Goal: Transaction & Acquisition: Purchase product/service

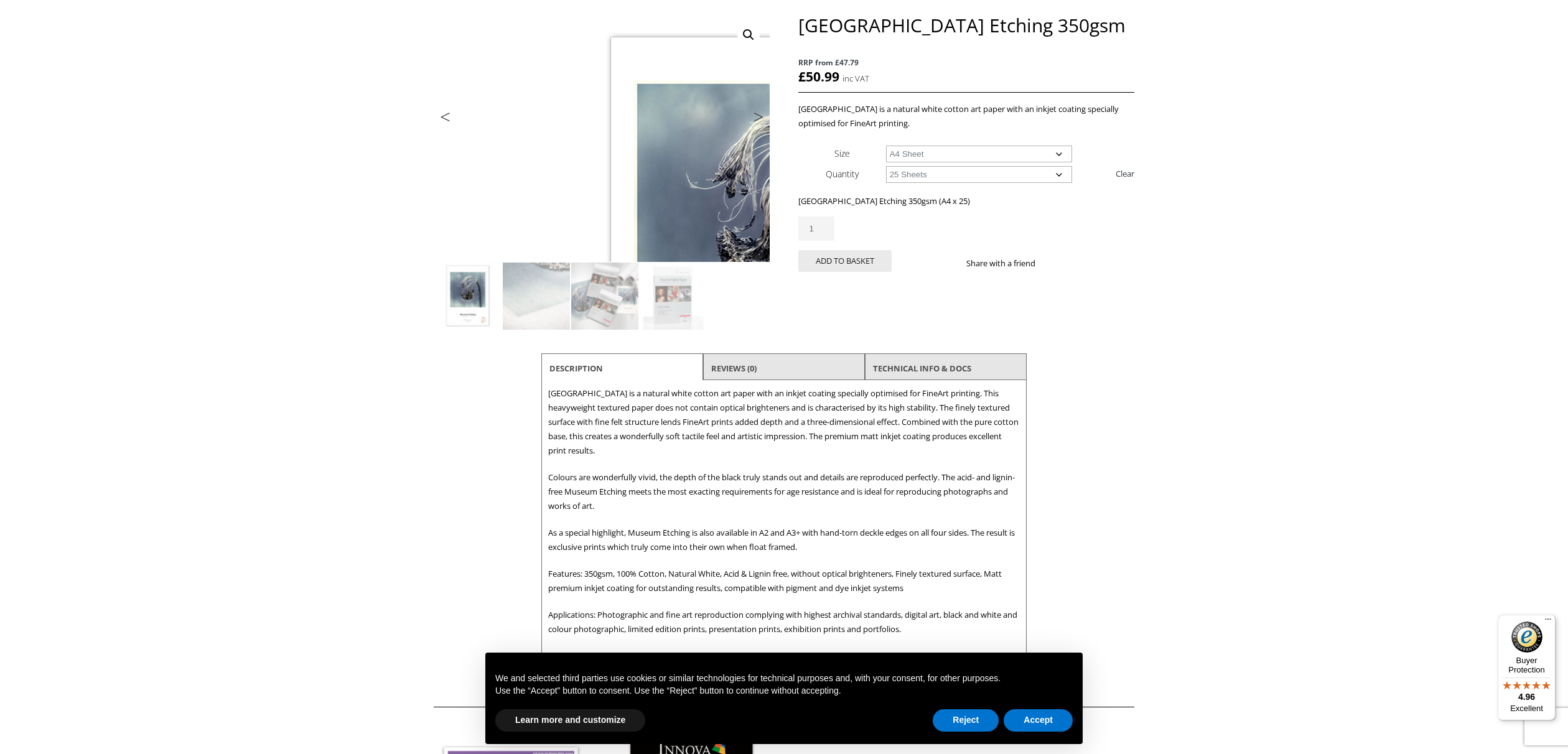
scroll to position [159, 0]
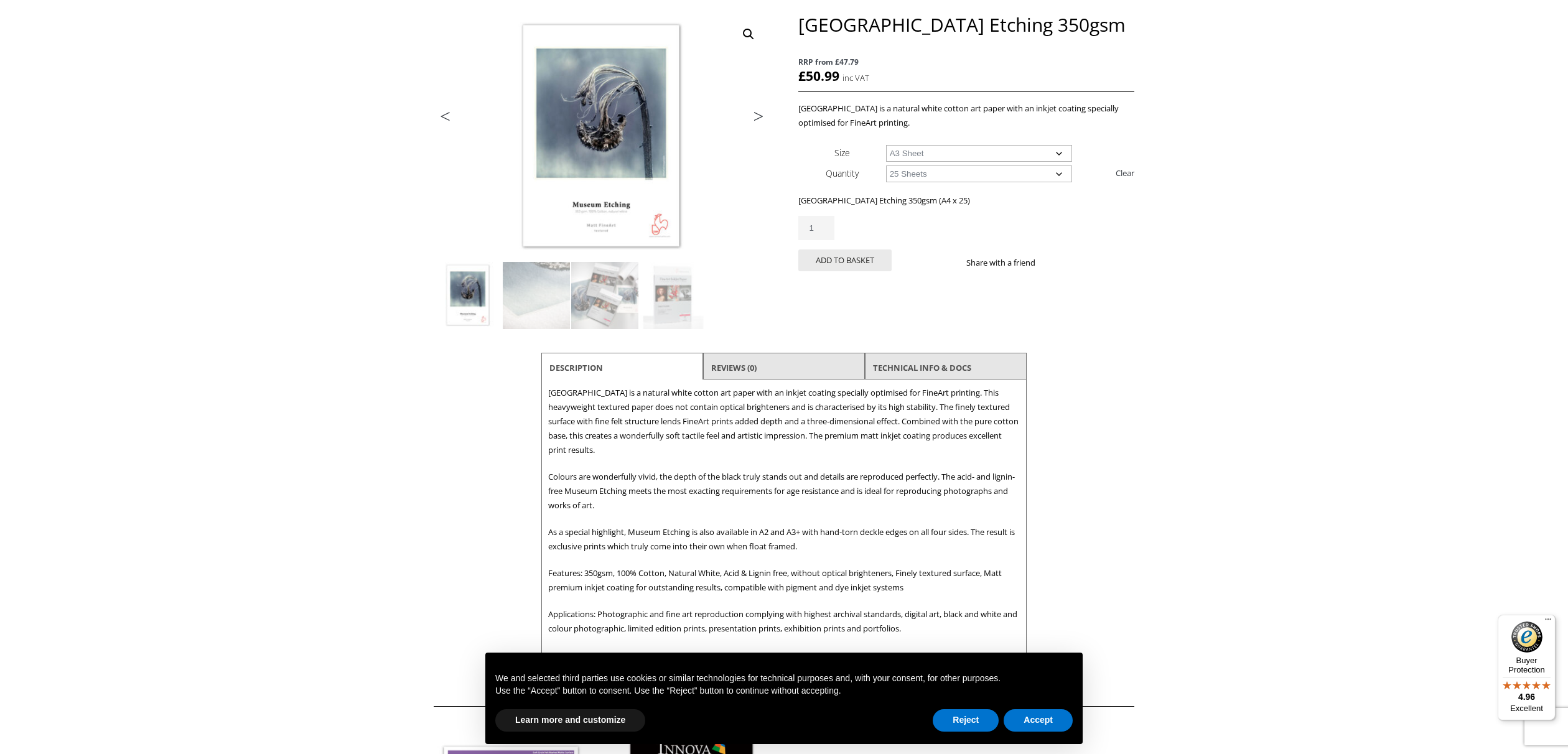
select select "a3-sheet"
click at [846, 262] on button "Add to basket" at bounding box center [844, 260] width 93 height 22
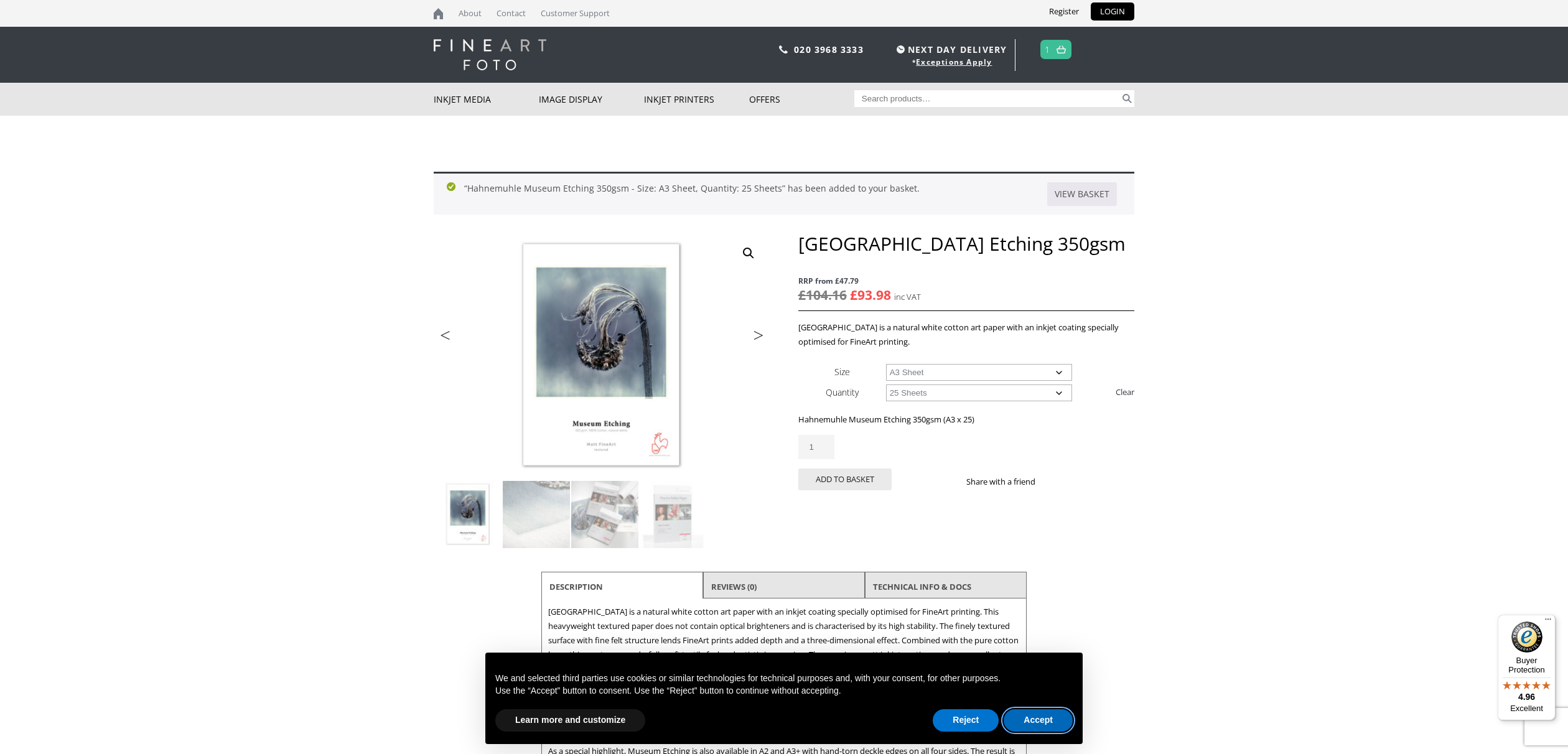
click at [1040, 716] on button "Accept" at bounding box center [1038, 721] width 69 height 23
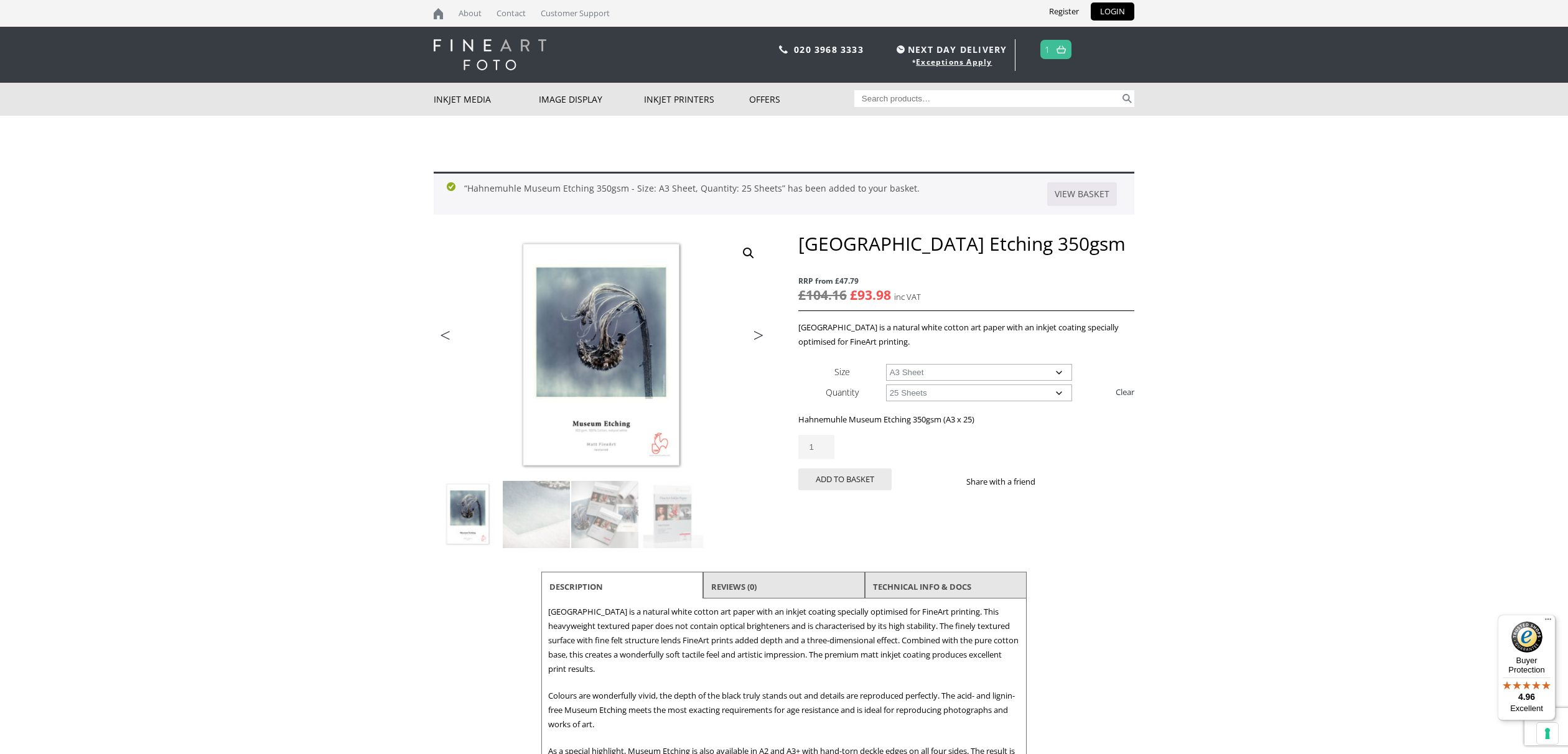
click at [1057, 52] on link at bounding box center [1061, 49] width 15 height 18
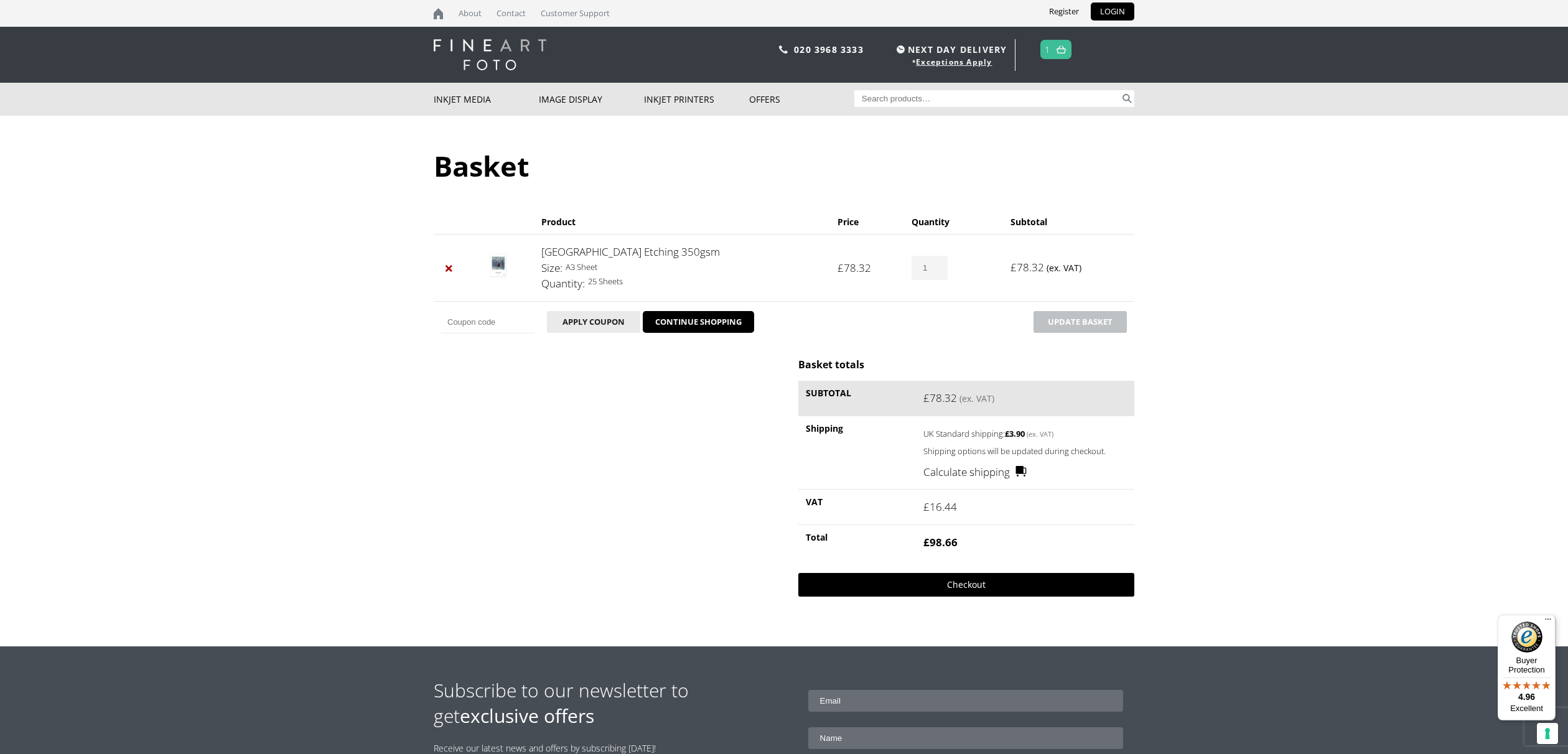
click at [964, 586] on link "Checkout" at bounding box center [966, 585] width 336 height 24
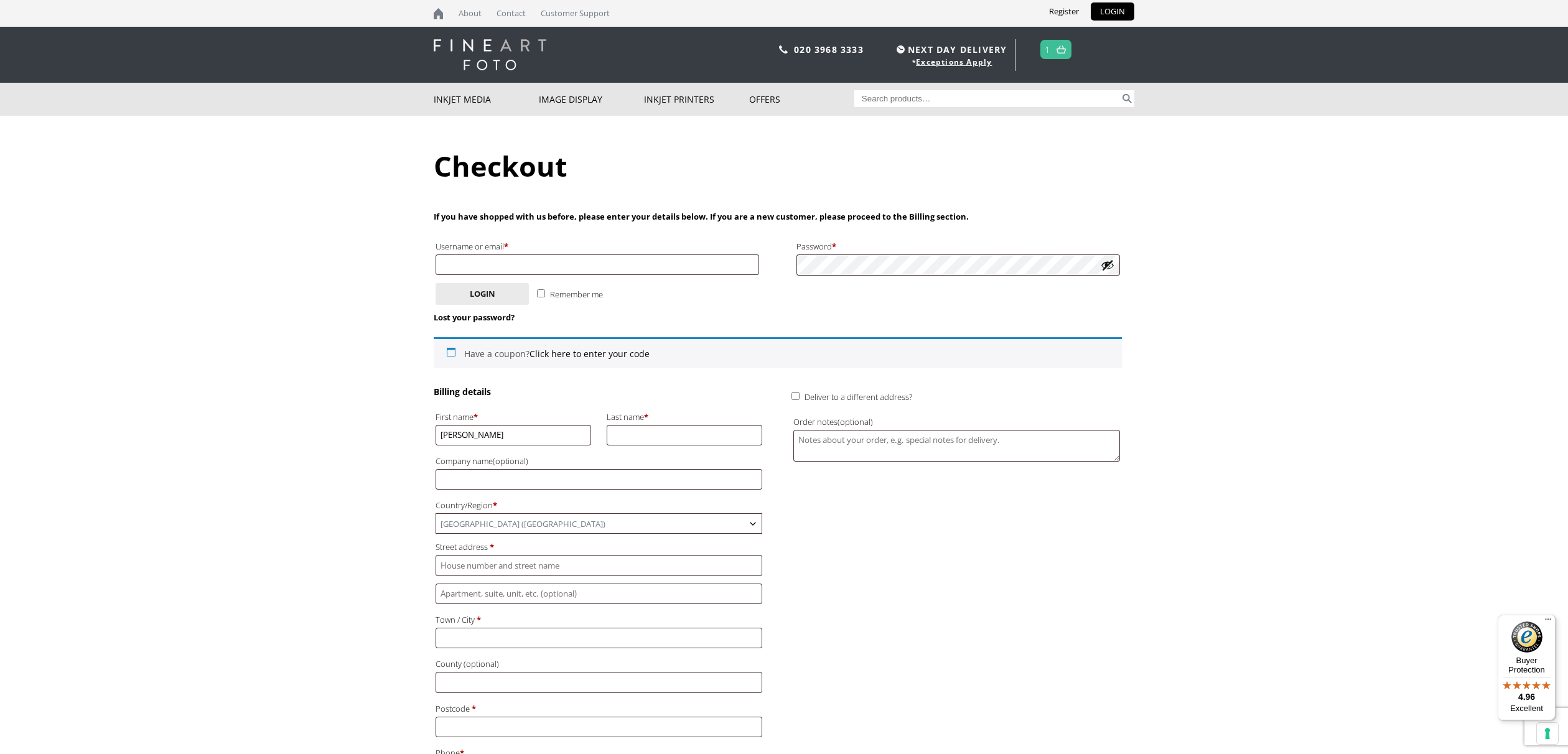
type input "Rosie"
click at [636, 430] on input "Last name *" at bounding box center [684, 436] width 156 height 21
type input "Sanders"
click at [592, 574] on input "Street address *" at bounding box center [599, 565] width 326 height 21
type input "Front House"
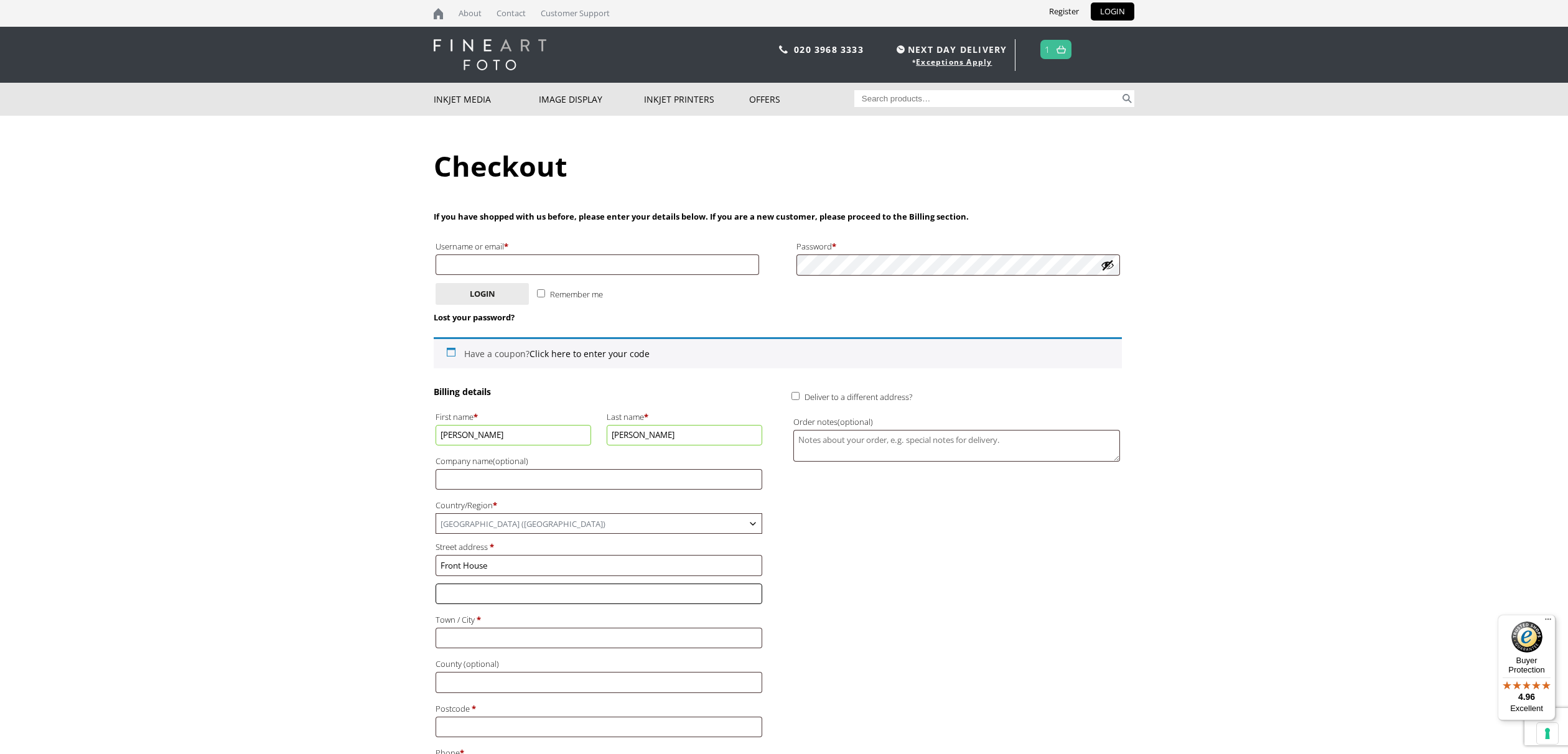
click at [574, 594] on input "Flat, suite, unit, etc. (optional)" at bounding box center [599, 595] width 326 height 21
type input "[GEOGRAPHIC_DATA]"
click at [451, 645] on input "Town / City *" at bounding box center [599, 639] width 326 height 21
type input "[PERSON_NAME]"
click at [444, 687] on input "County (optional)" at bounding box center [599, 682] width 326 height 21
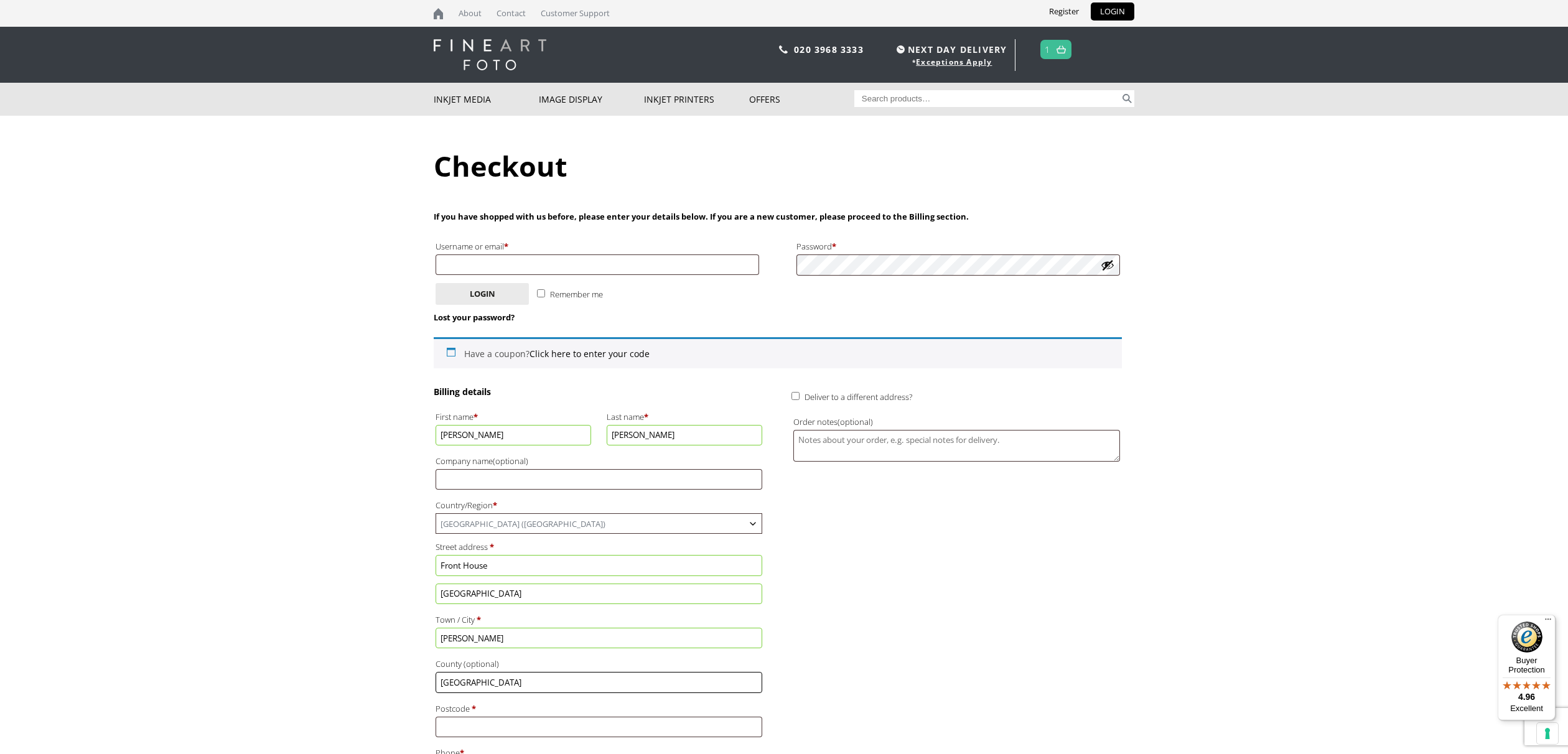
type input "[GEOGRAPHIC_DATA]"
click at [458, 733] on input "Postcode *" at bounding box center [599, 728] width 326 height 21
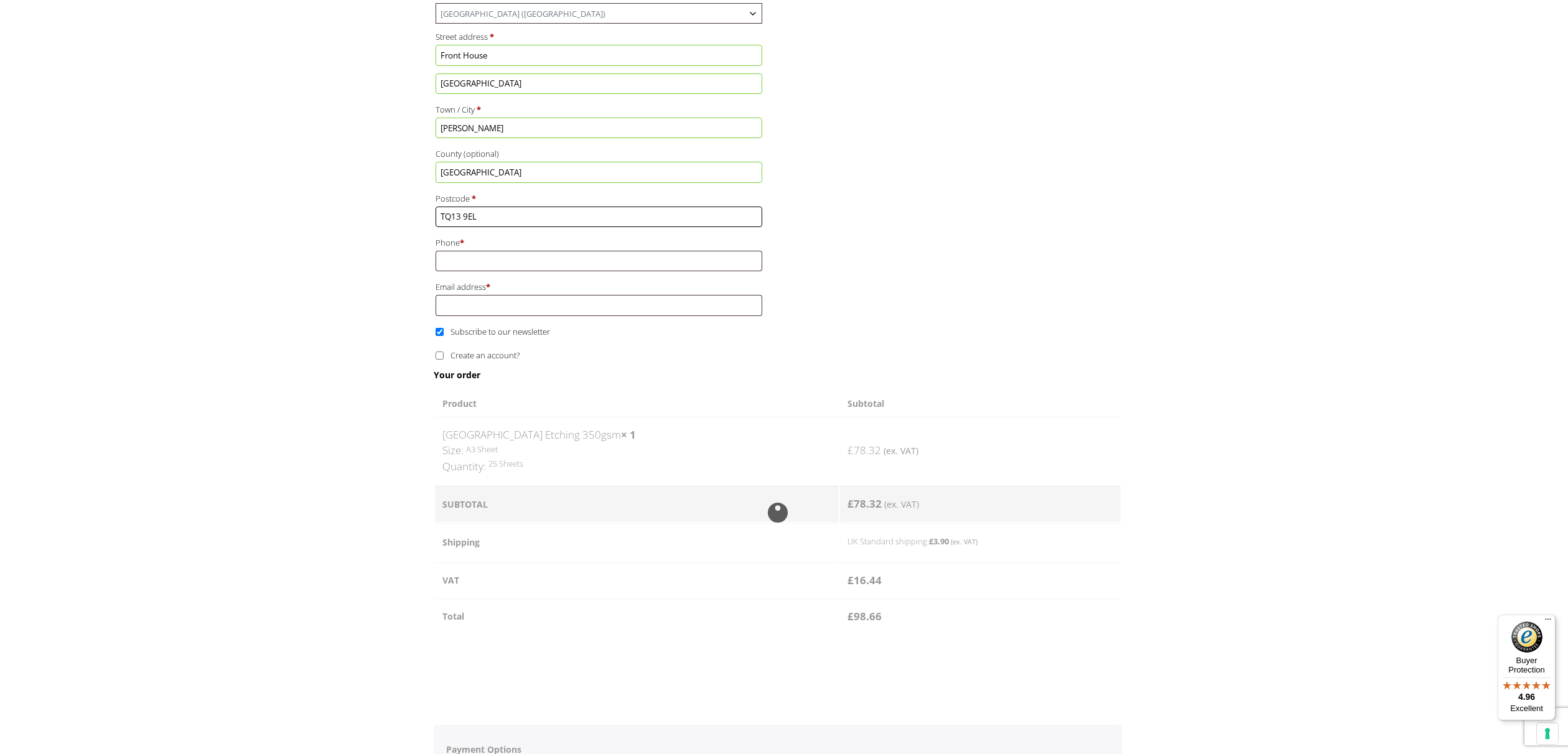
scroll to position [523, 0]
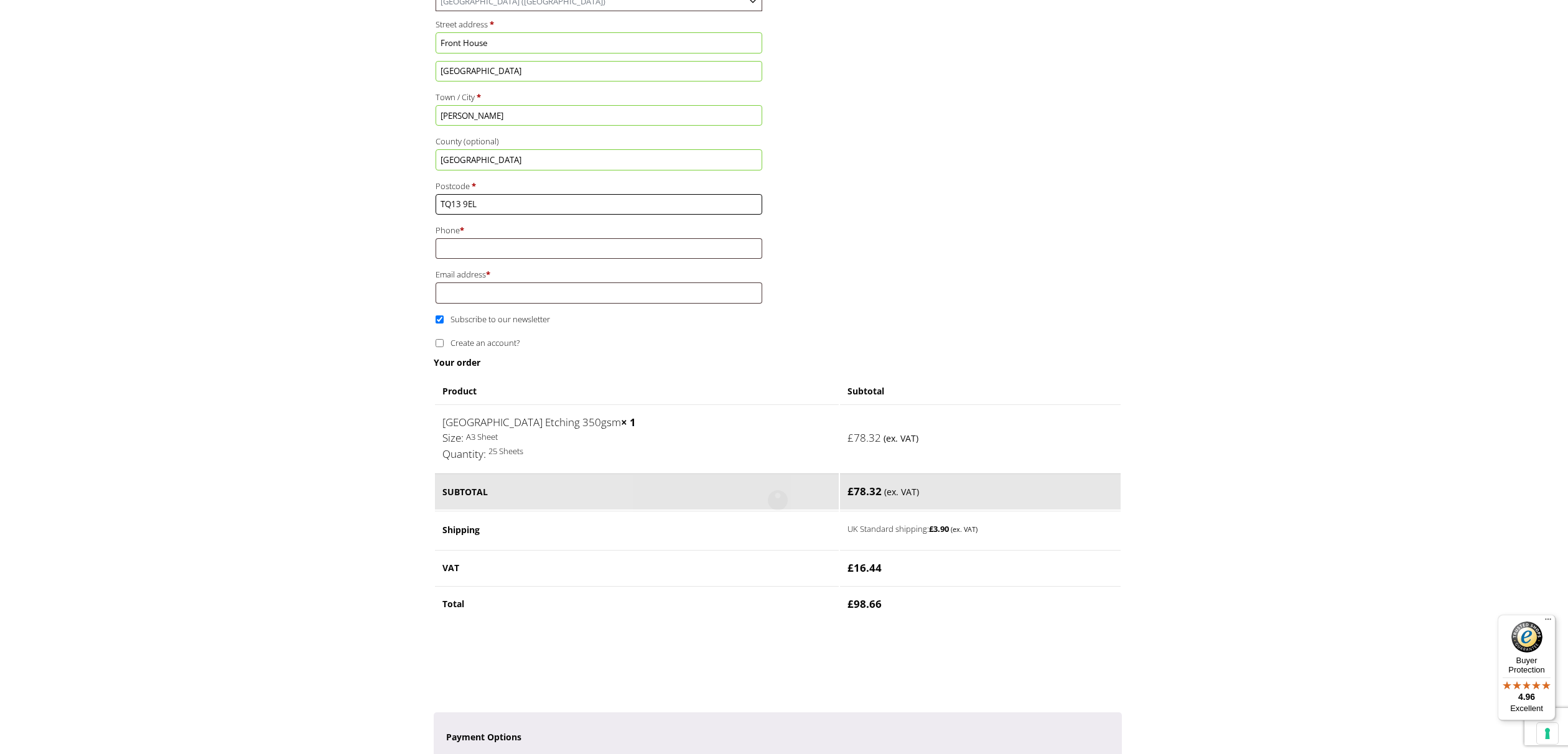
type input "TQ13 9EL"
click at [478, 247] on input "Phone *" at bounding box center [599, 249] width 326 height 21
type input "07967041086"
click at [469, 301] on input "Email address *" at bounding box center [599, 293] width 326 height 21
type input "[EMAIL_ADDRESS][DOMAIN_NAME]"
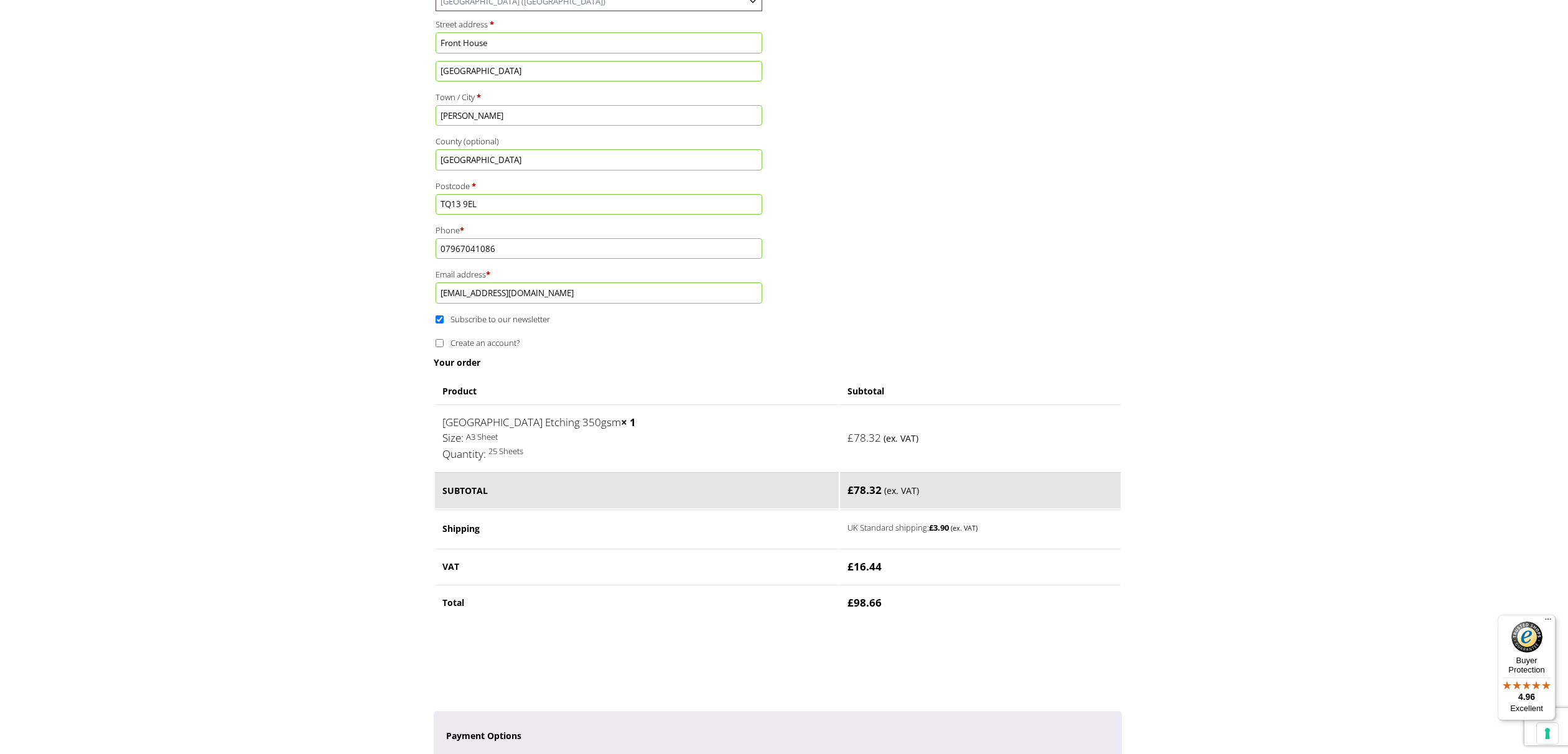
click at [440, 347] on input "Create an account?" at bounding box center [440, 343] width 8 height 8
checkbox input "true"
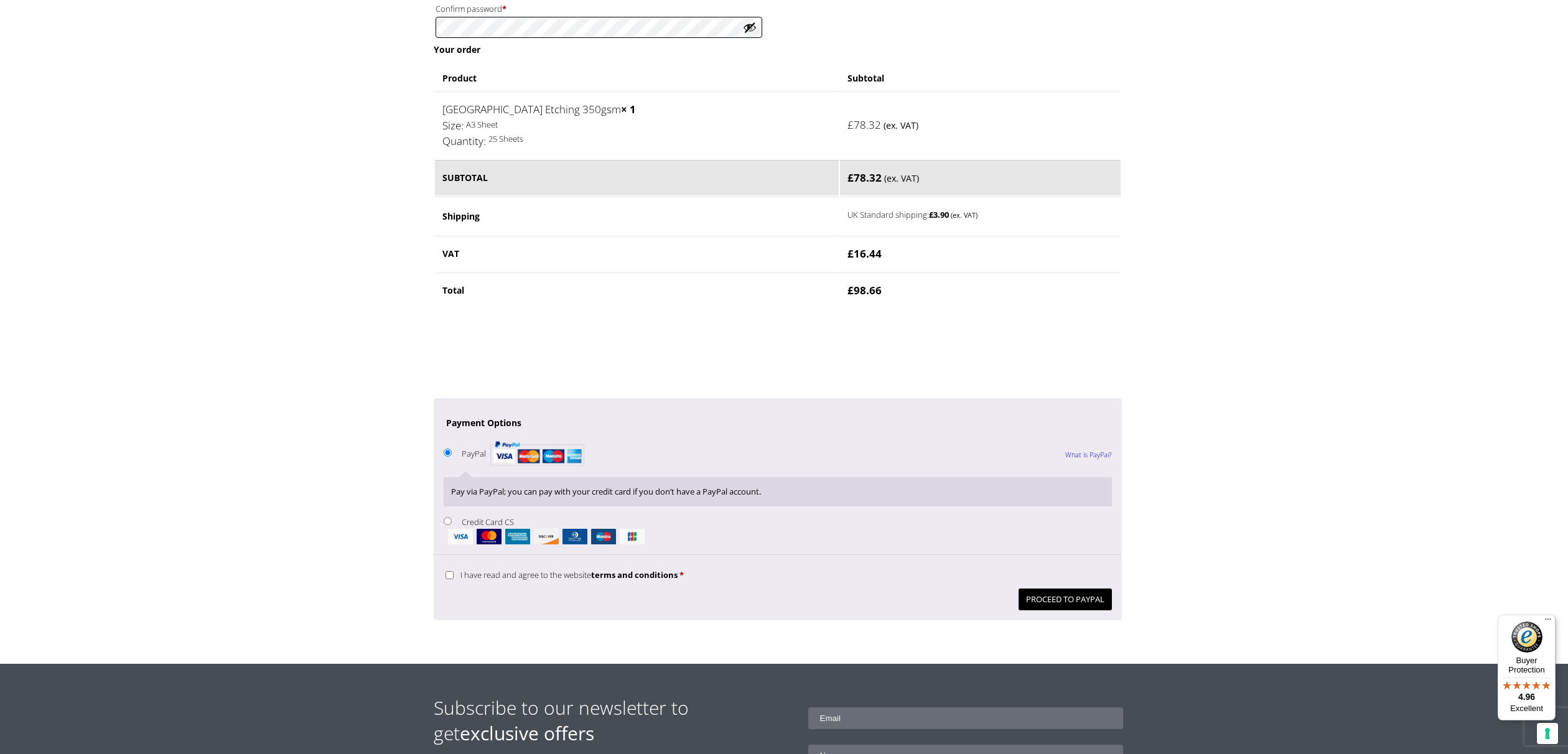
scroll to position [945, 0]
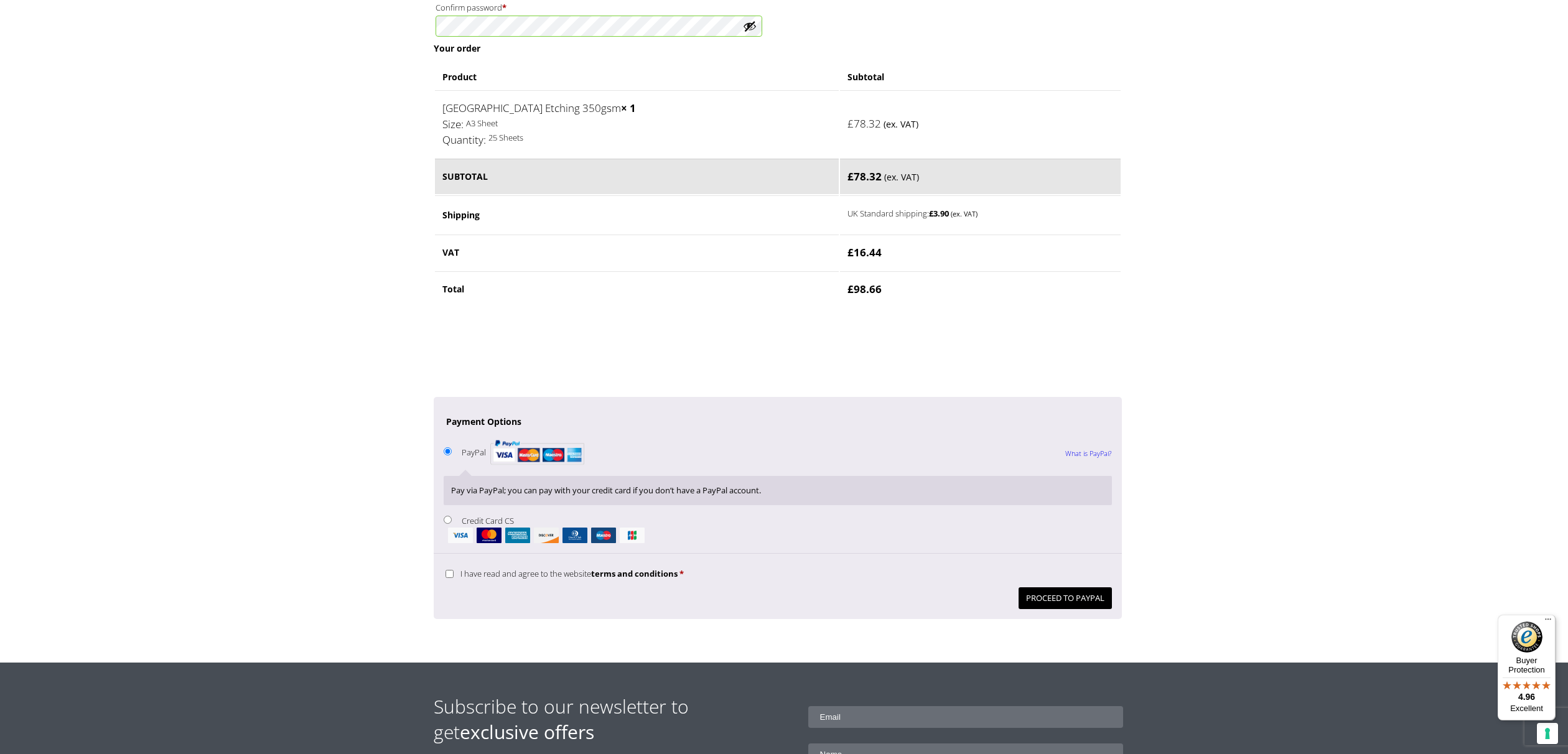
click at [446, 524] on input "Credit Card CS" at bounding box center [447, 520] width 8 height 8
radio input "true"
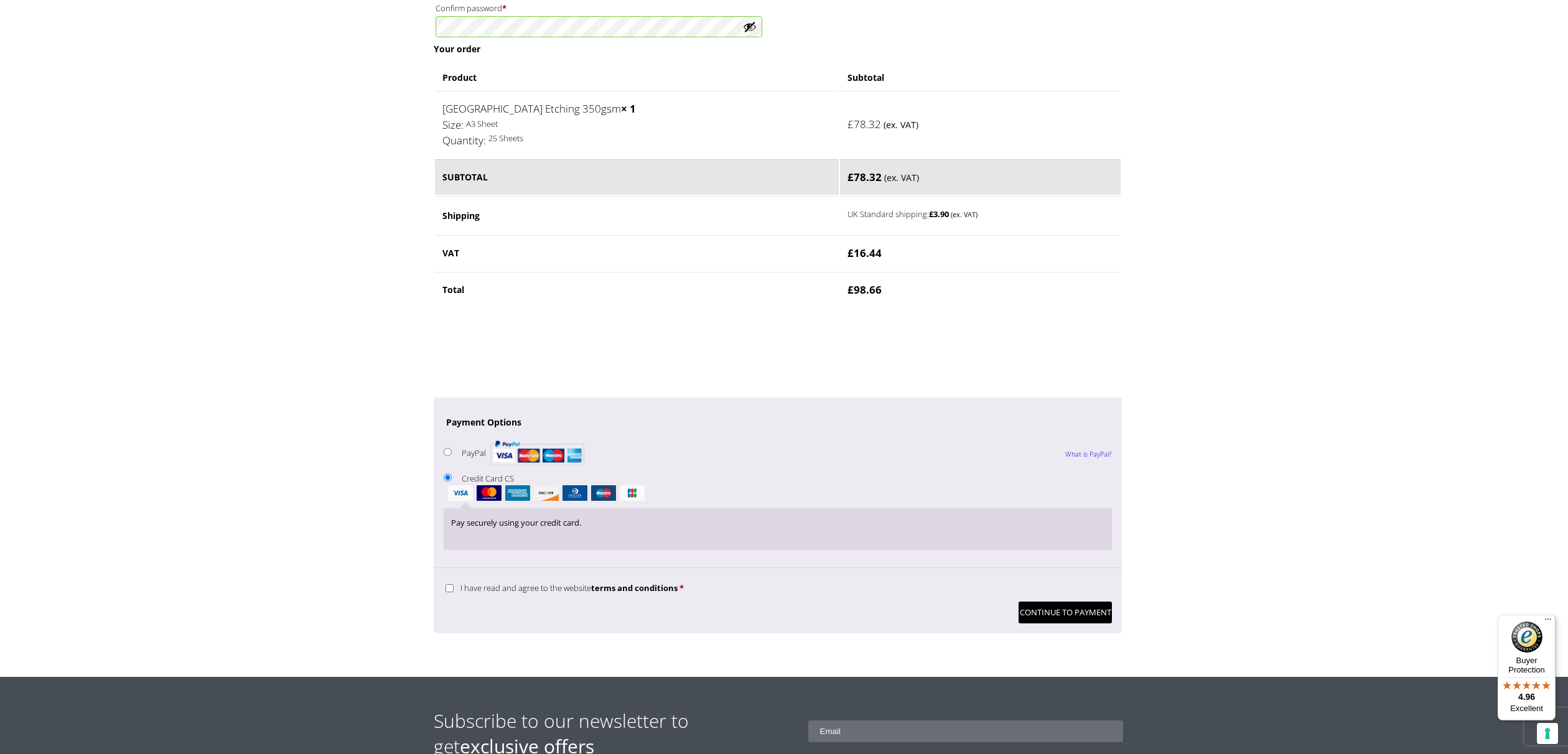
scroll to position [942, 0]
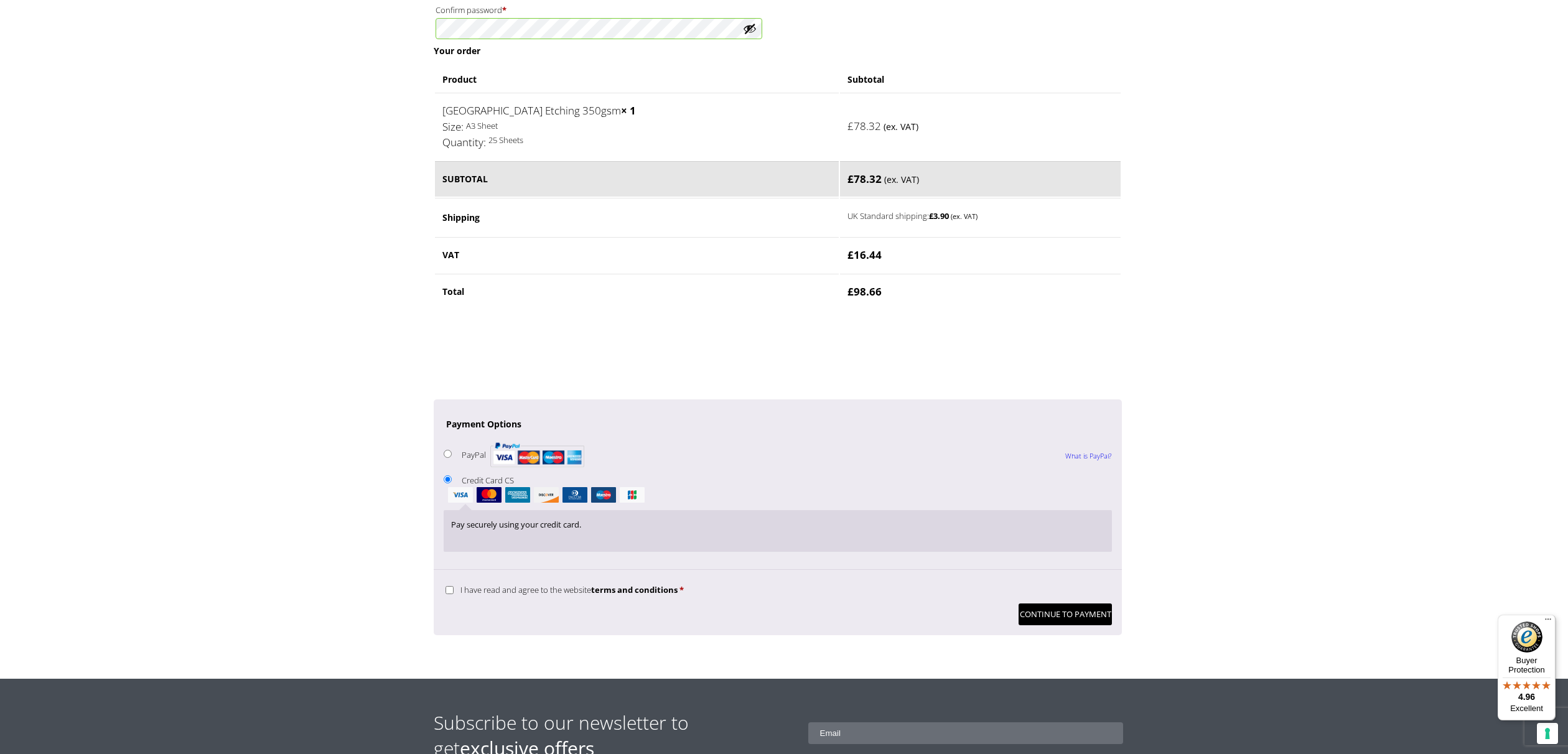
click at [513, 539] on div "Pay securely using your credit card." at bounding box center [777, 531] width 668 height 42
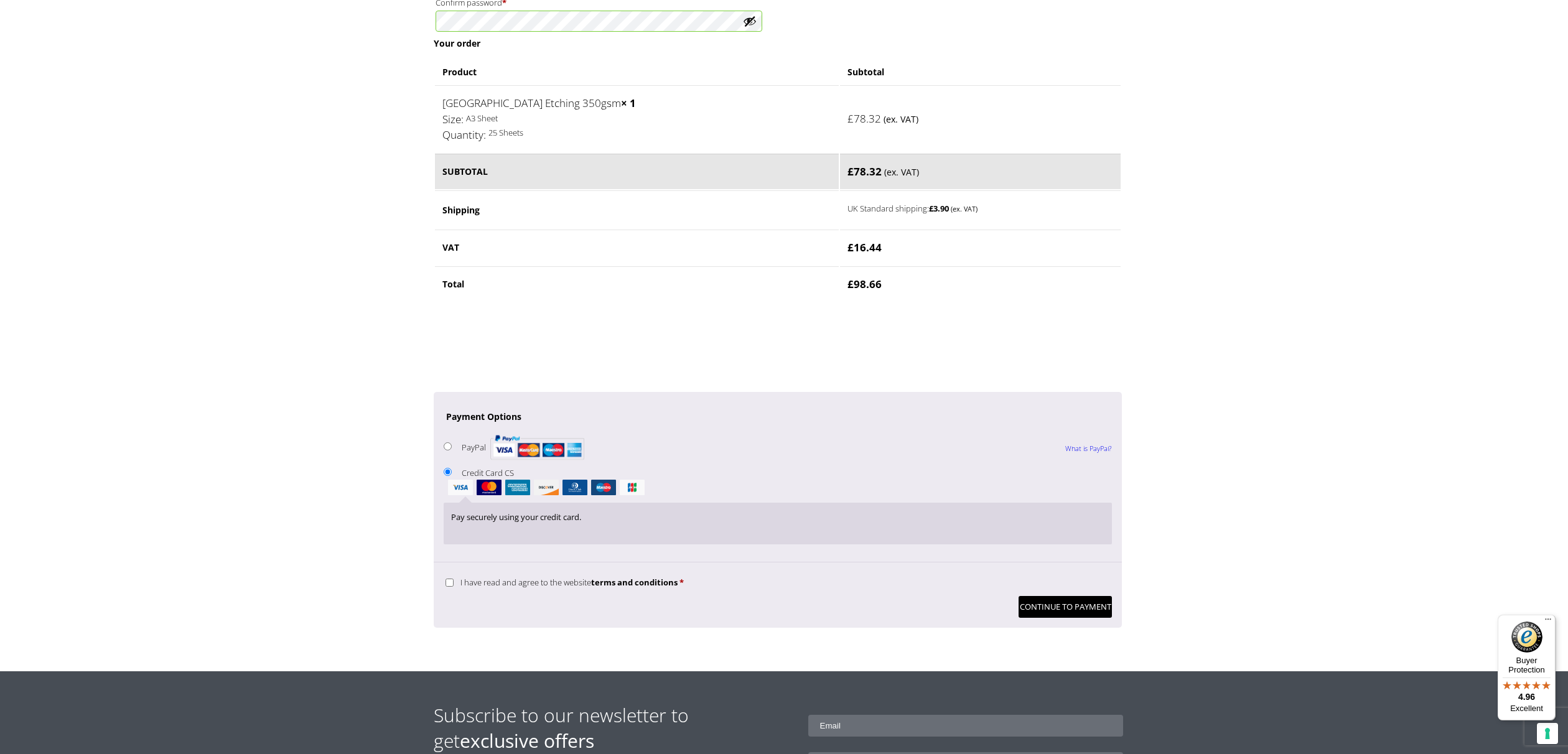
drag, startPoint x: 451, startPoint y: 590, endPoint x: 503, endPoint y: 600, distance: 53.0
click at [451, 587] on input "I have read and agree to the website terms and conditions *" at bounding box center [449, 582] width 8 height 8
checkbox input "true"
click at [1050, 618] on button "Continue to Payment" at bounding box center [1065, 607] width 93 height 22
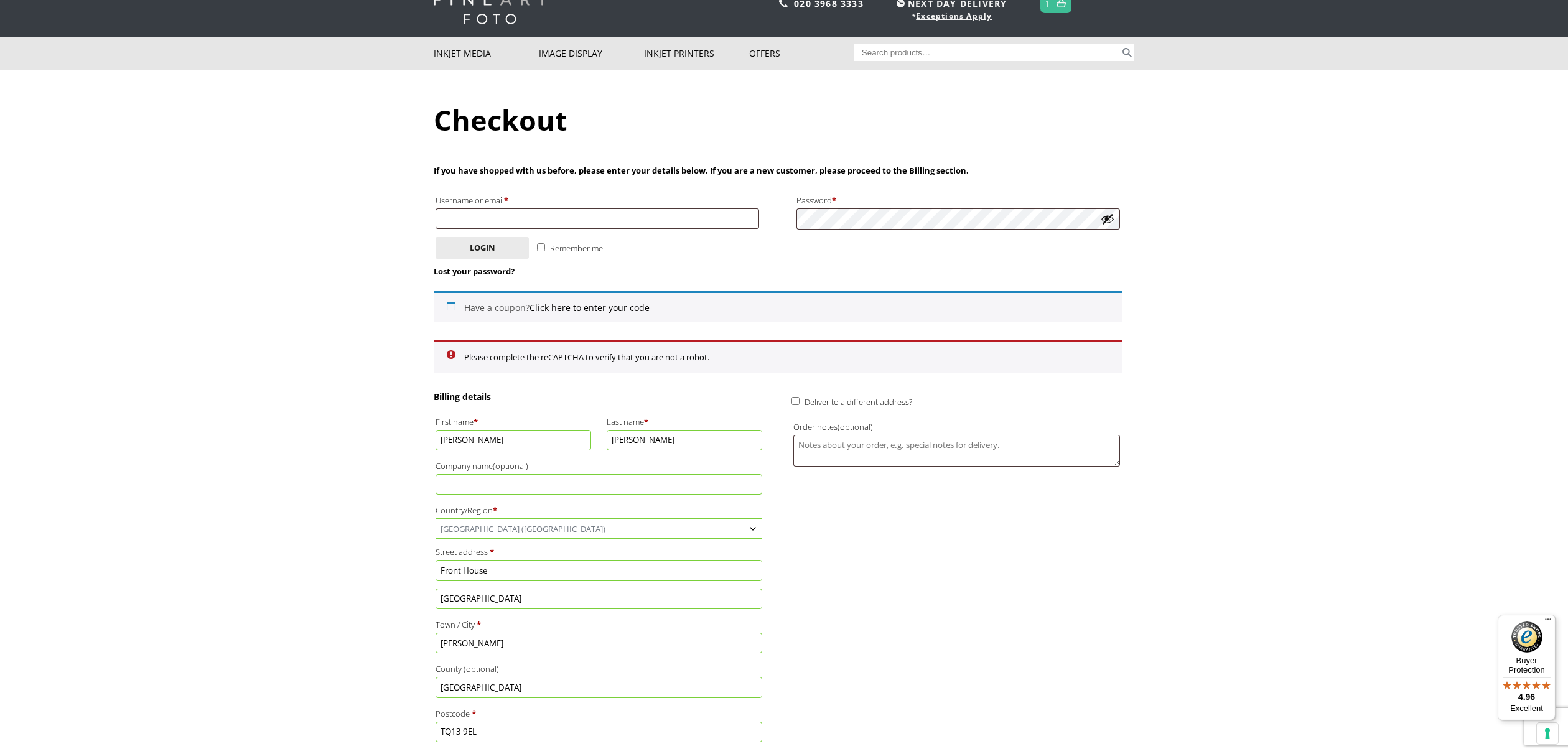
scroll to position [45, 0]
click at [490, 219] on input "Username or email * Required" at bounding box center [597, 220] width 324 height 21
type input "[EMAIL_ADDRESS][DOMAIN_NAME]"
click at [616, 360] on li "Please complete the reCAPTCHA to verify that you are not a robot." at bounding box center [784, 358] width 641 height 14
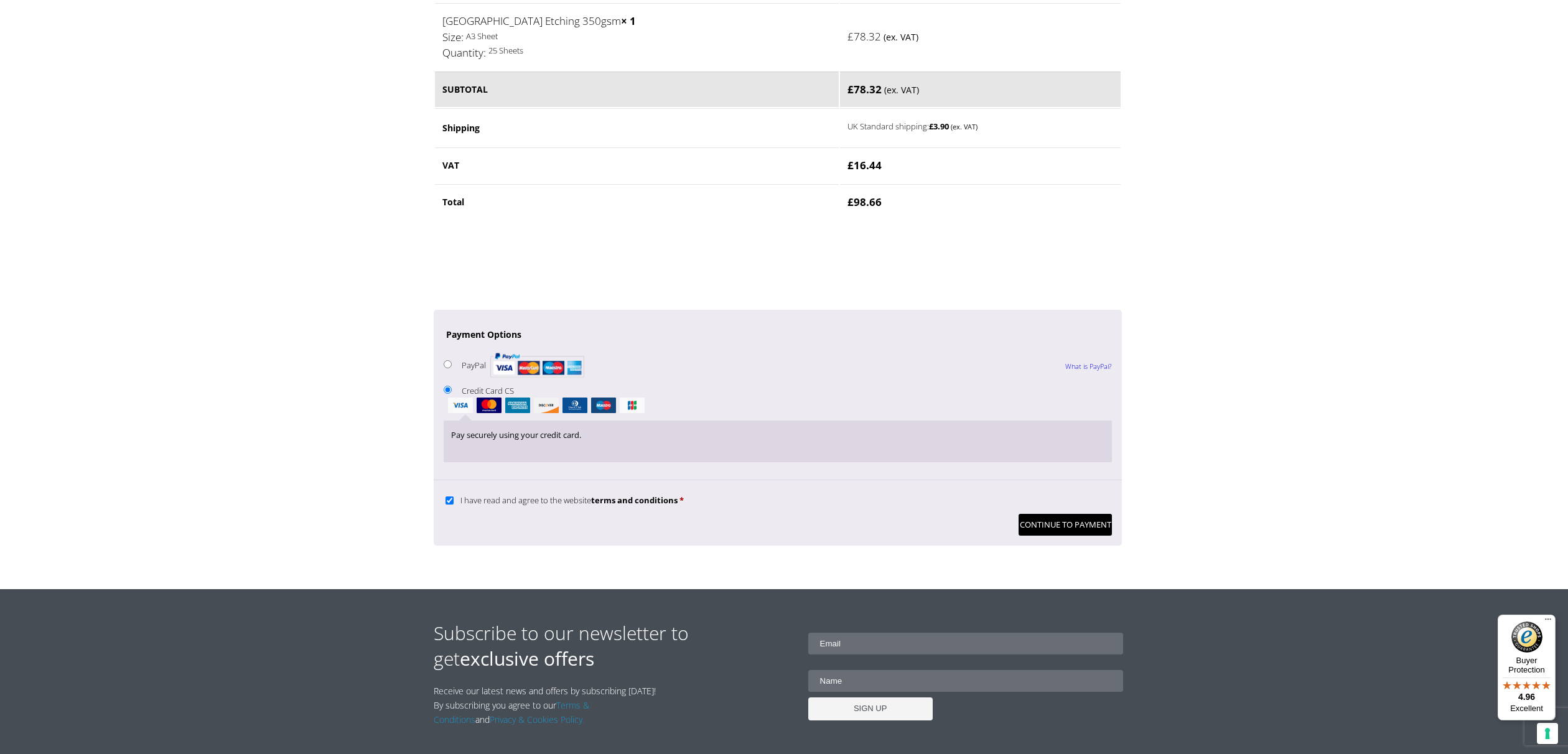
scroll to position [1104, 0]
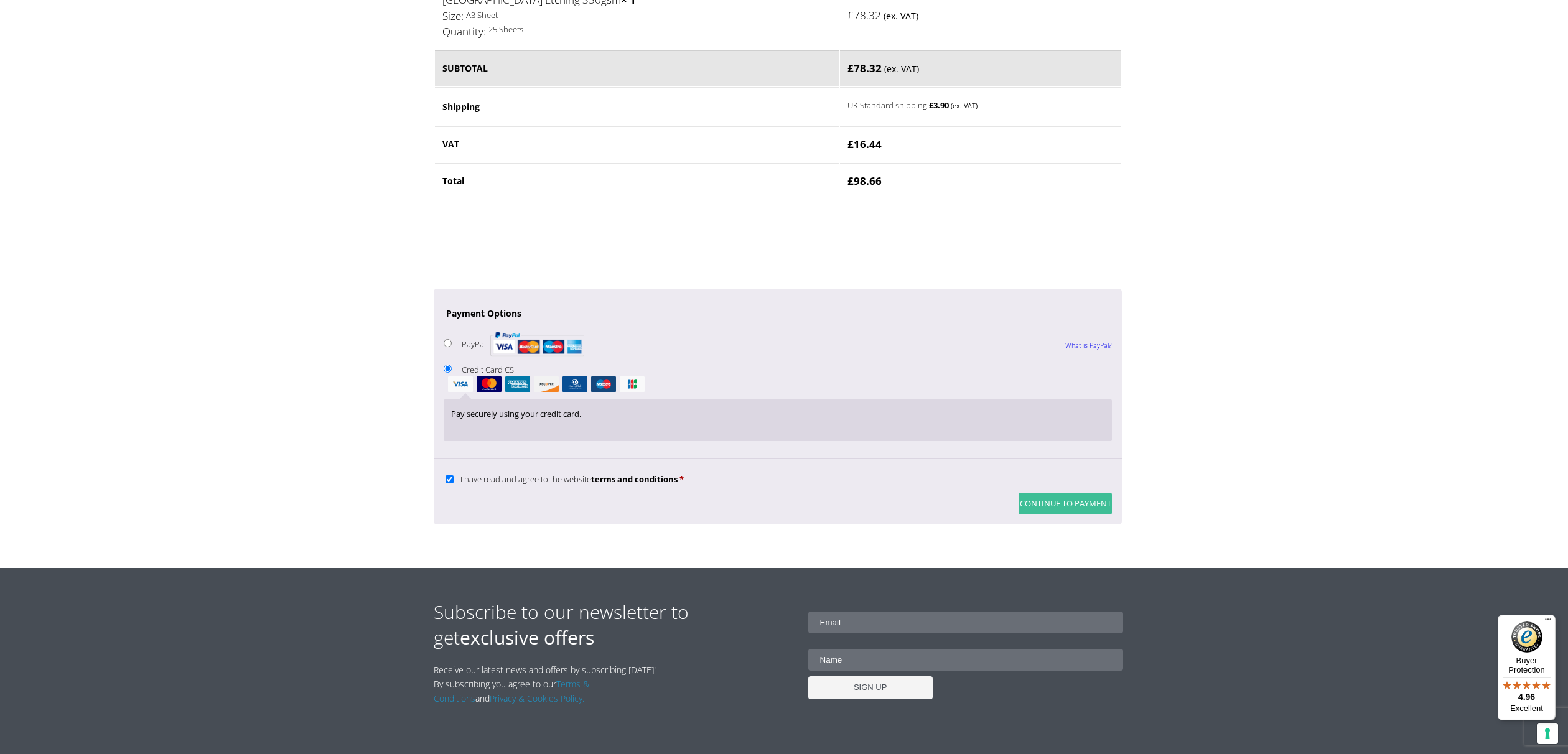
click at [1078, 510] on button "Continue to Payment" at bounding box center [1065, 503] width 93 height 22
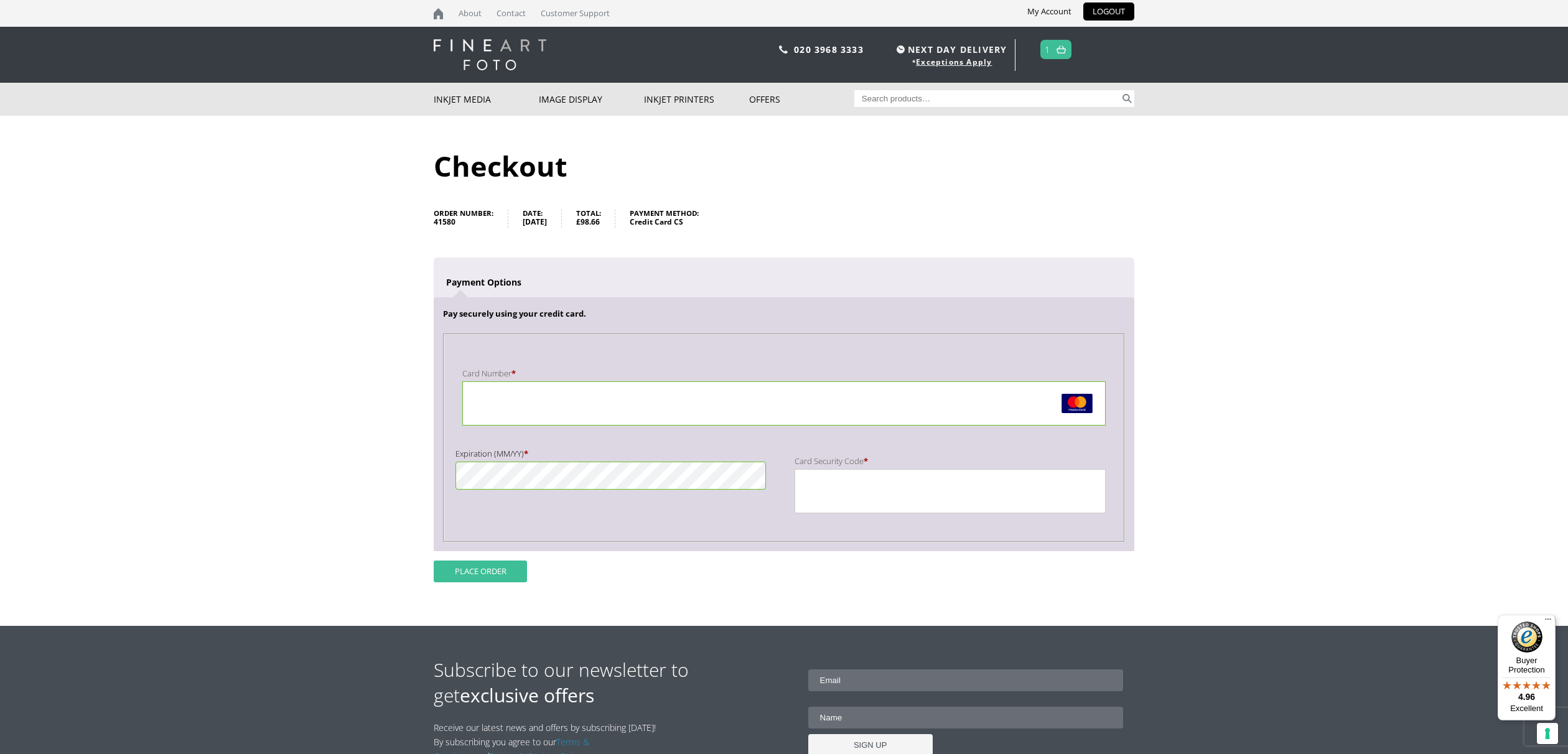
click at [467, 570] on button "Place order" at bounding box center [480, 571] width 93 height 22
